Goal: Task Accomplishment & Management: Use online tool/utility

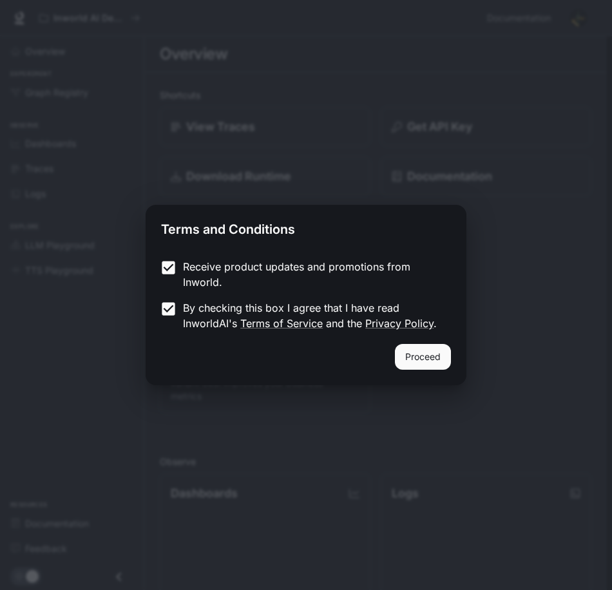
click at [420, 362] on button "Proceed" at bounding box center [423, 357] width 56 height 26
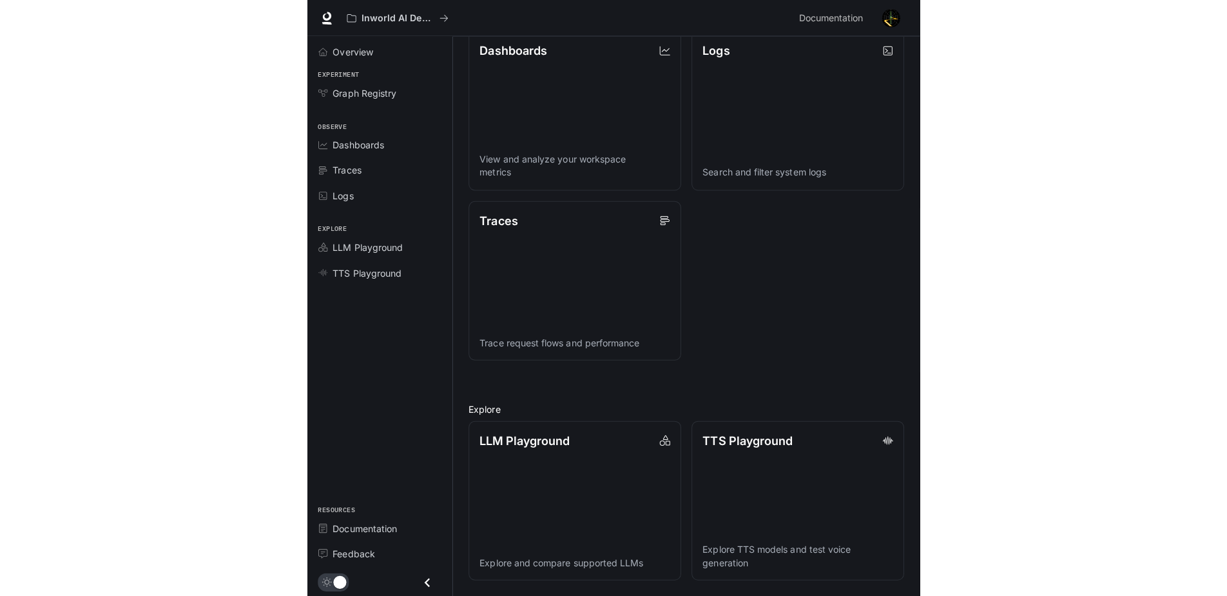
scroll to position [320, 0]
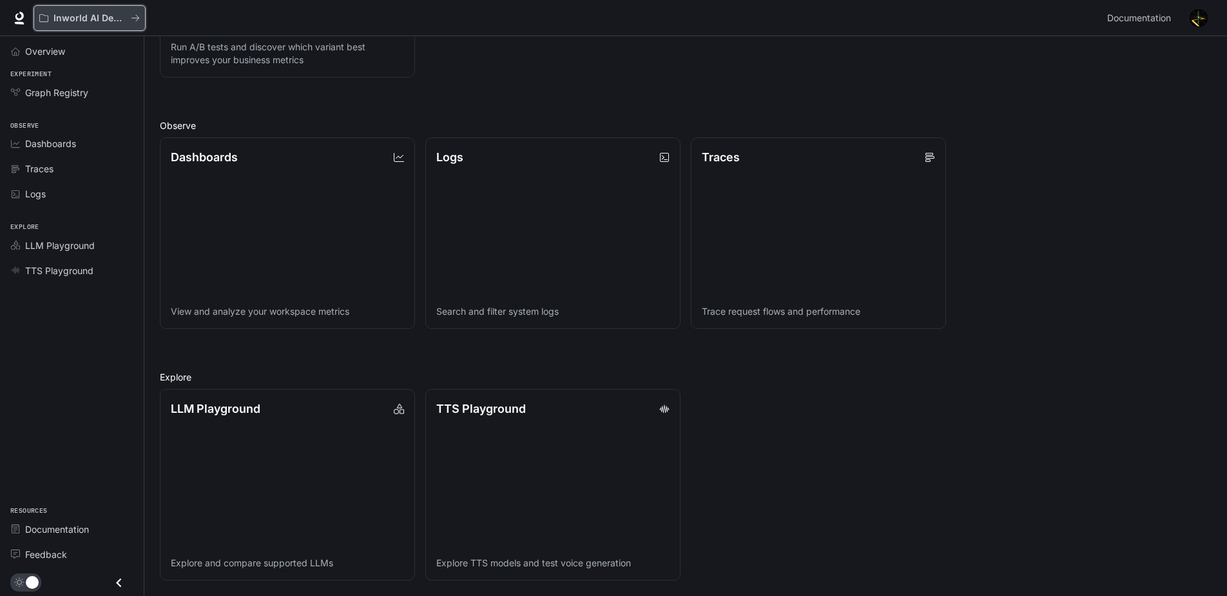
click at [48, 22] on div "Inworld AI Demos" at bounding box center [85, 18] width 92 height 11
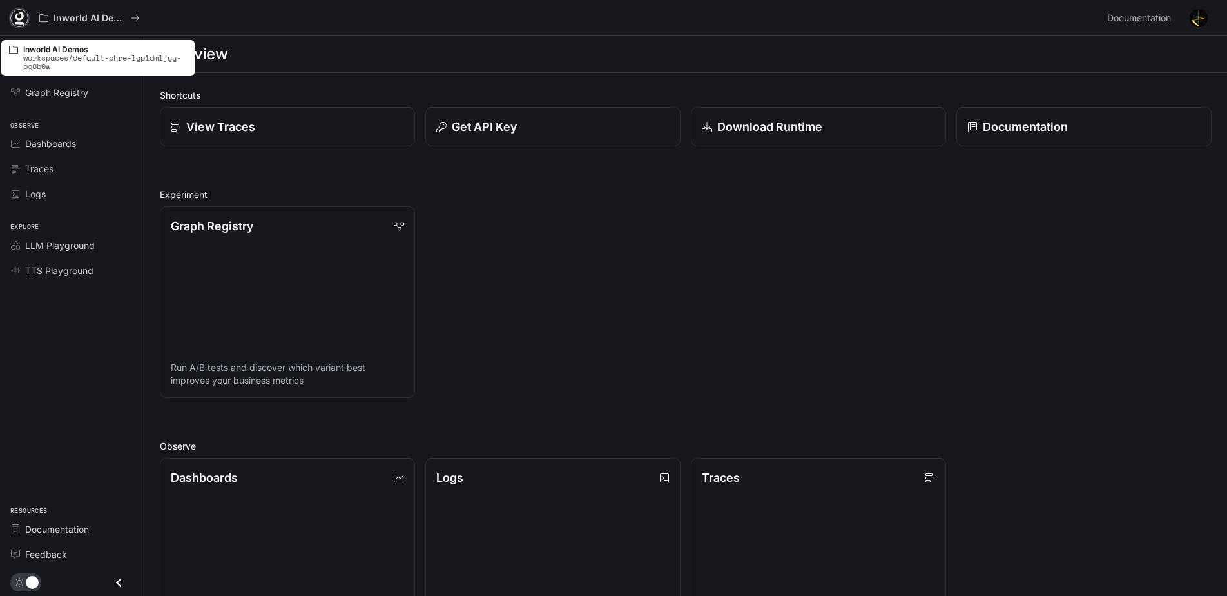
click at [23, 14] on icon at bounding box center [19, 16] width 8 height 9
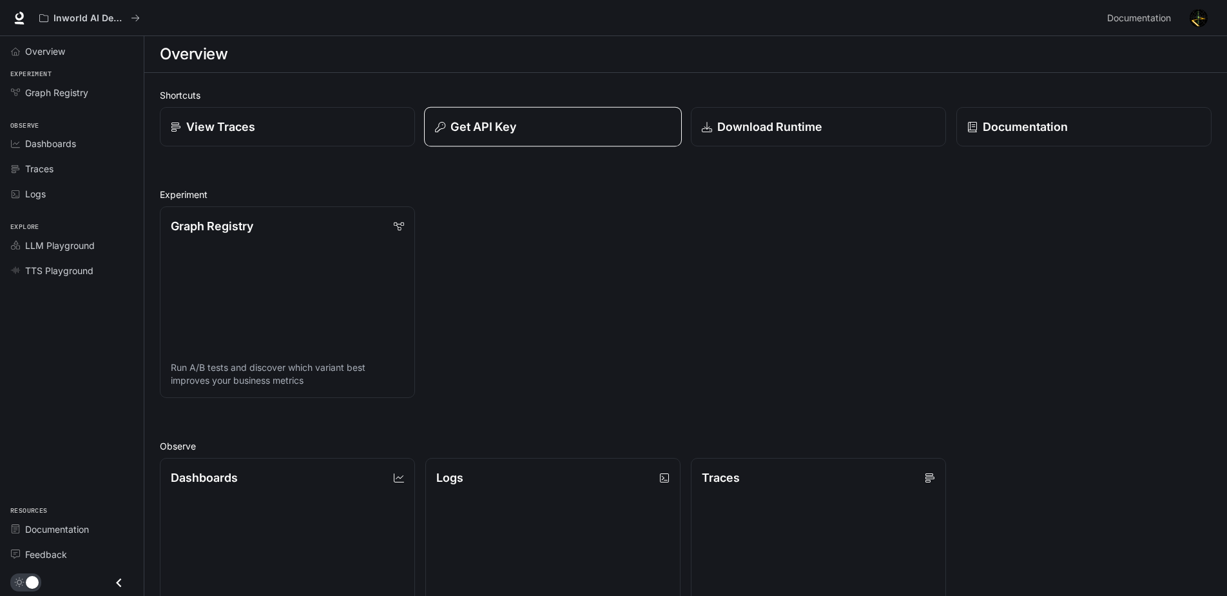
click at [554, 131] on div "Get API Key" at bounding box center [553, 126] width 236 height 17
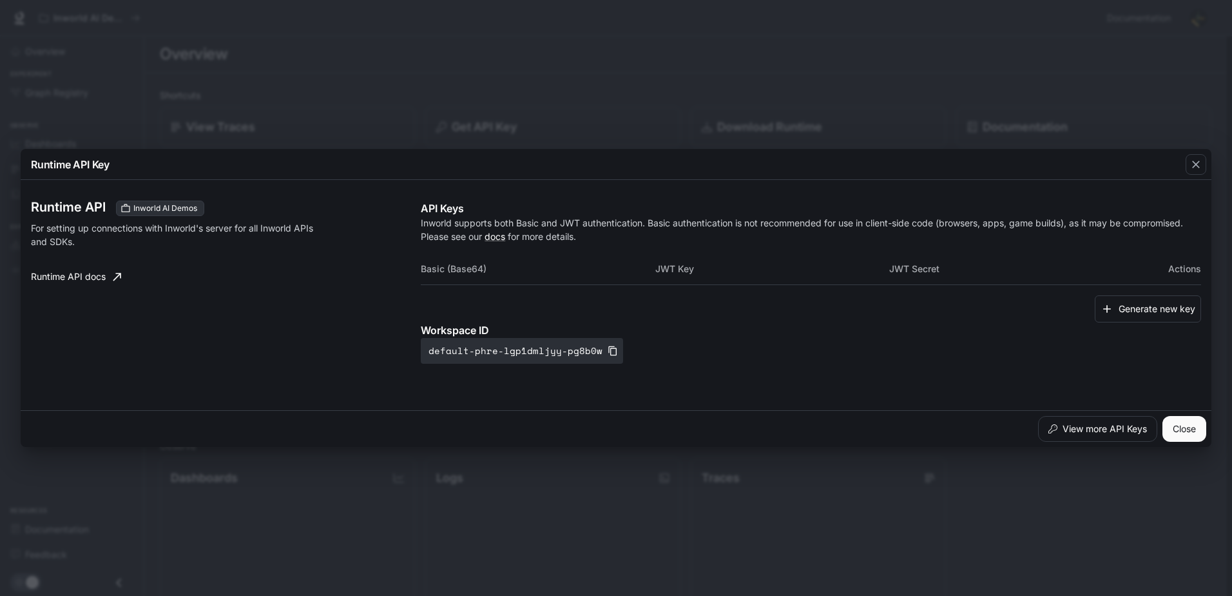
click at [449, 272] on th "Basic (Base64)" at bounding box center [538, 268] width 234 height 31
click at [1131, 316] on button "Generate new key" at bounding box center [1148, 309] width 106 height 28
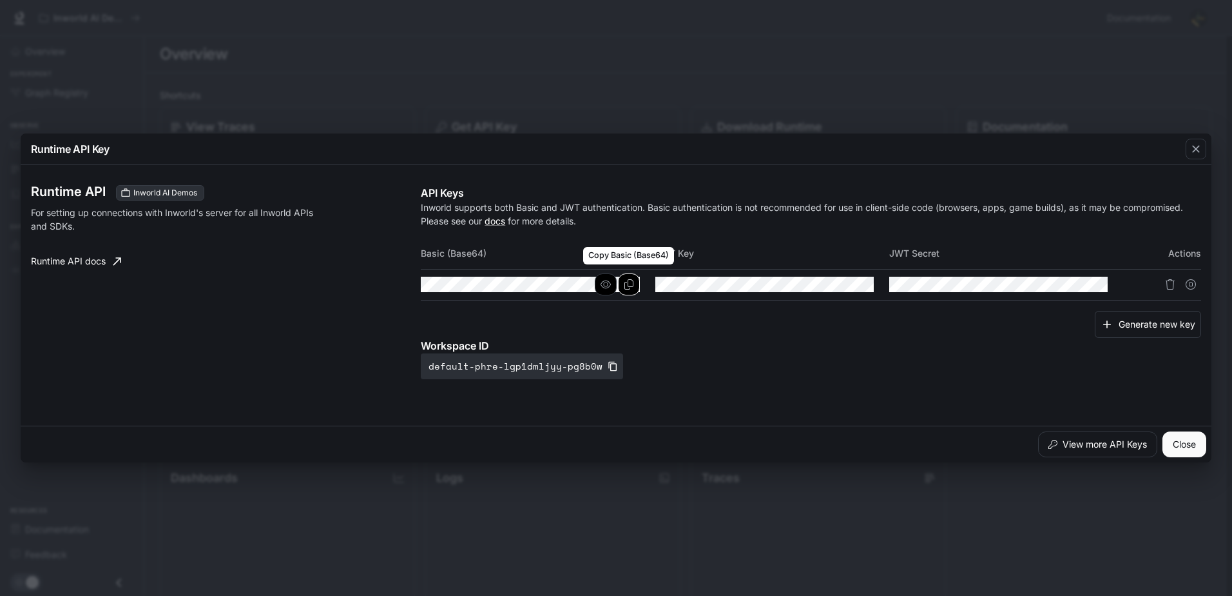
click at [629, 290] on button "Copy Basic (Base64)" at bounding box center [629, 284] width 22 height 22
